Goal: Communication & Community: Share content

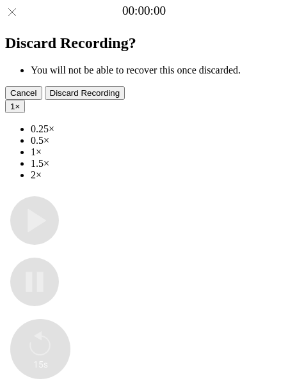
type input "**********"
